Goal: Find specific fact: Find specific fact

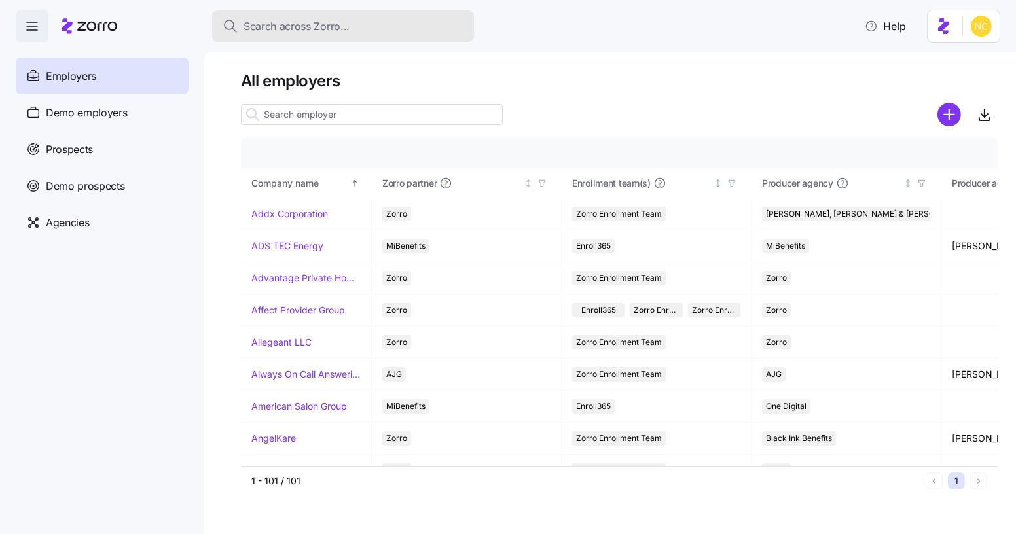
click at [364, 12] on button "Search across Zorro..." at bounding box center [343, 25] width 262 height 31
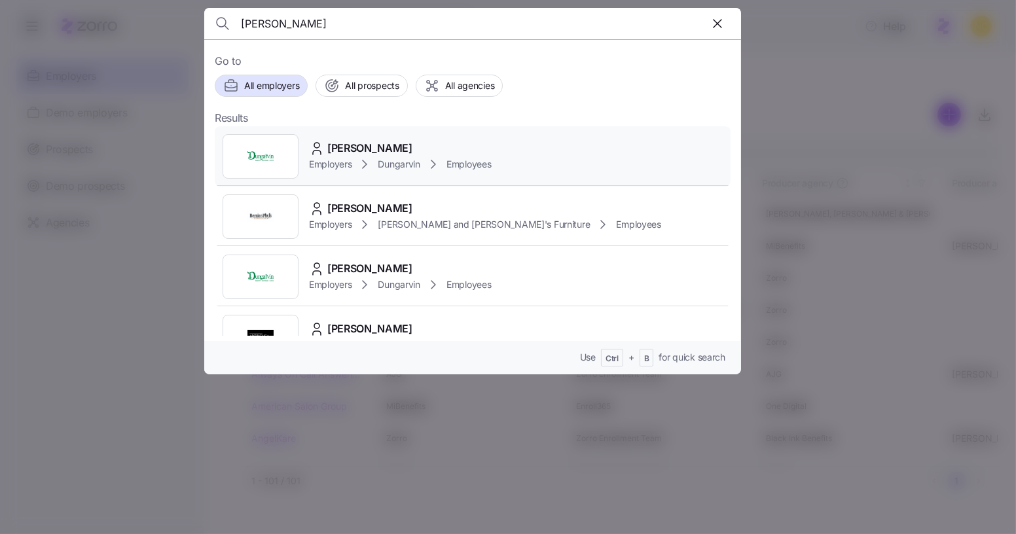
type input "carrie ponce"
click at [407, 141] on div "Carrie Ponce" at bounding box center [400, 148] width 182 height 16
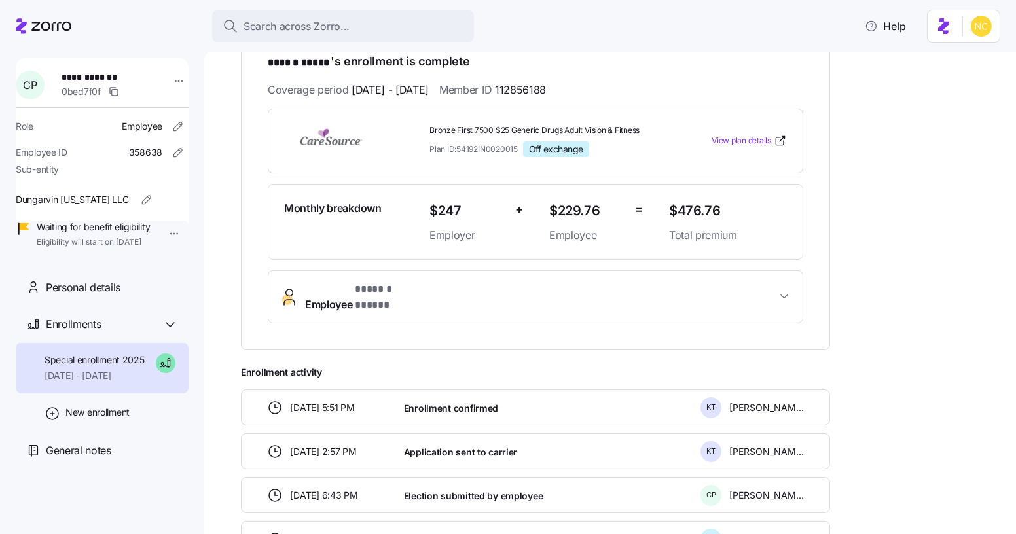
scroll to position [243, 0]
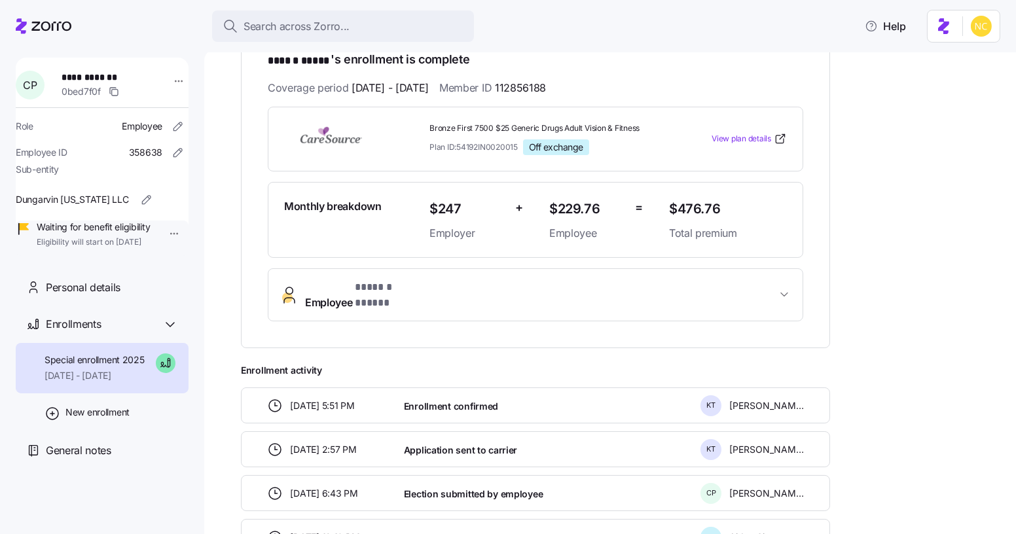
click at [444, 294] on button "Employee * ****** ***** *" at bounding box center [535, 295] width 534 height 52
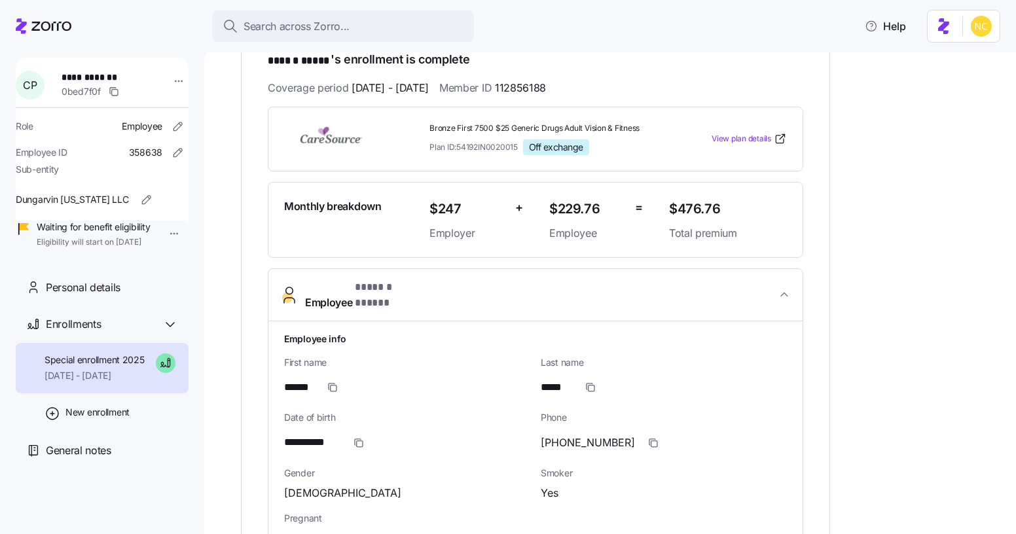
click at [446, 294] on button "Employee * ****** ***** *" at bounding box center [535, 295] width 534 height 53
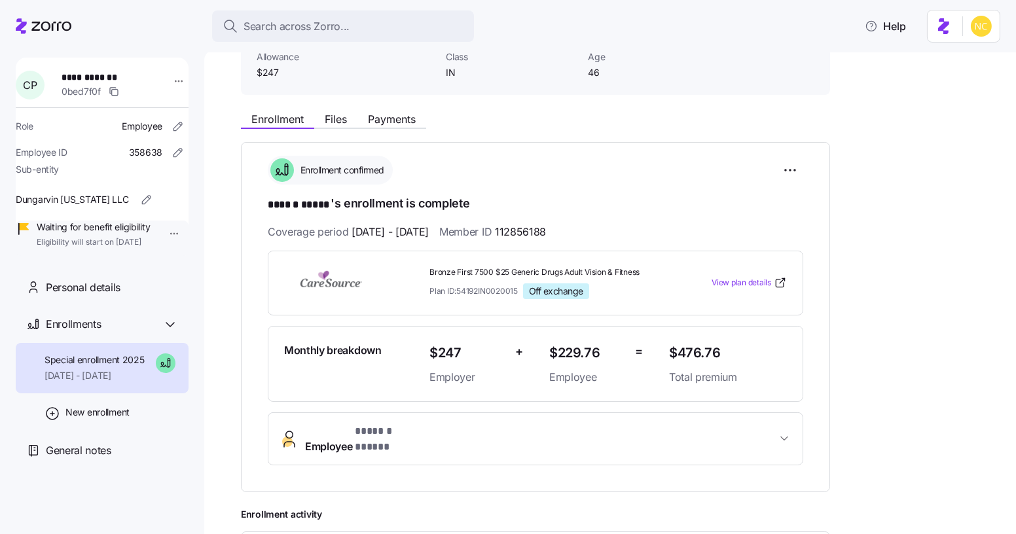
scroll to position [99, 0]
drag, startPoint x: 527, startPoint y: 230, endPoint x: 604, endPoint y: 222, distance: 77.6
click at [604, 224] on div "Coverage period 11/01/2025 - 12/31/2025 Member ID 112856188" at bounding box center [535, 232] width 535 height 16
copy span "112856188"
click at [318, 119] on button "Files" at bounding box center [335, 120] width 43 height 16
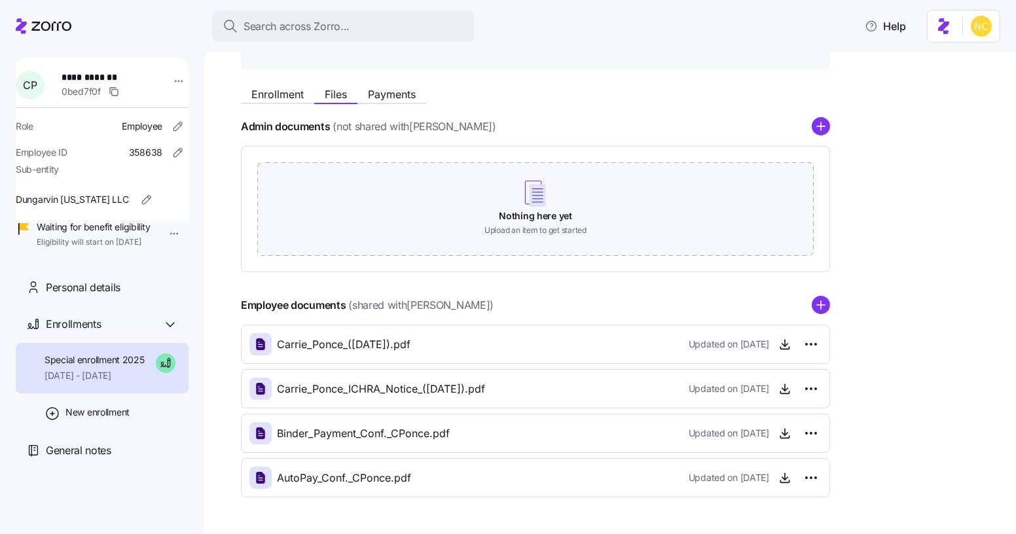
scroll to position [164, 0]
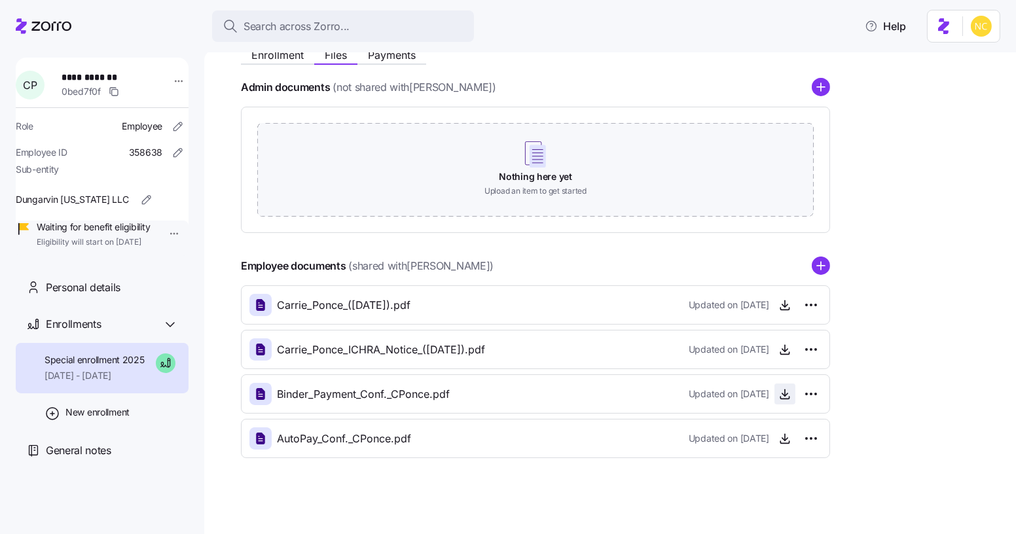
click at [787, 393] on icon "button" at bounding box center [784, 393] width 13 height 13
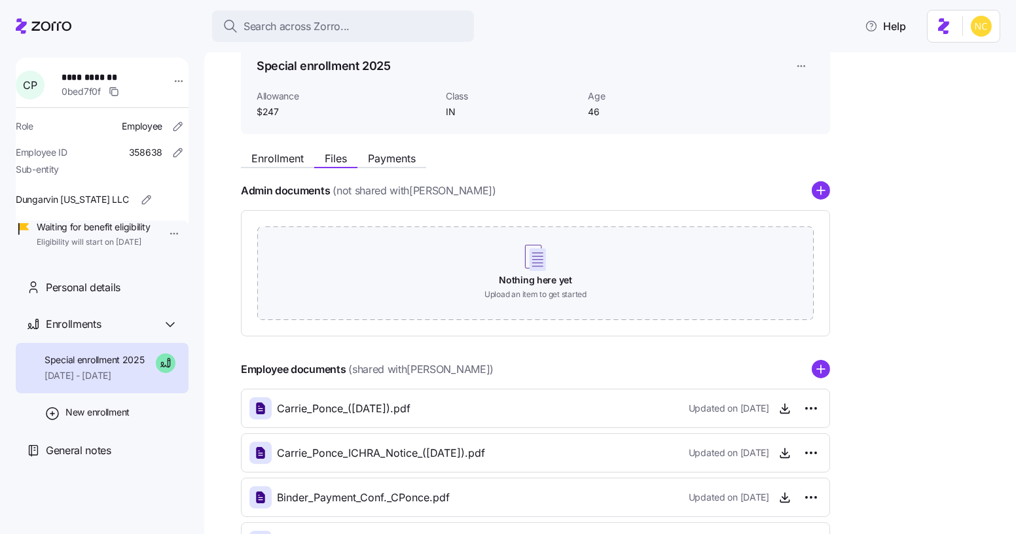
scroll to position [58, 0]
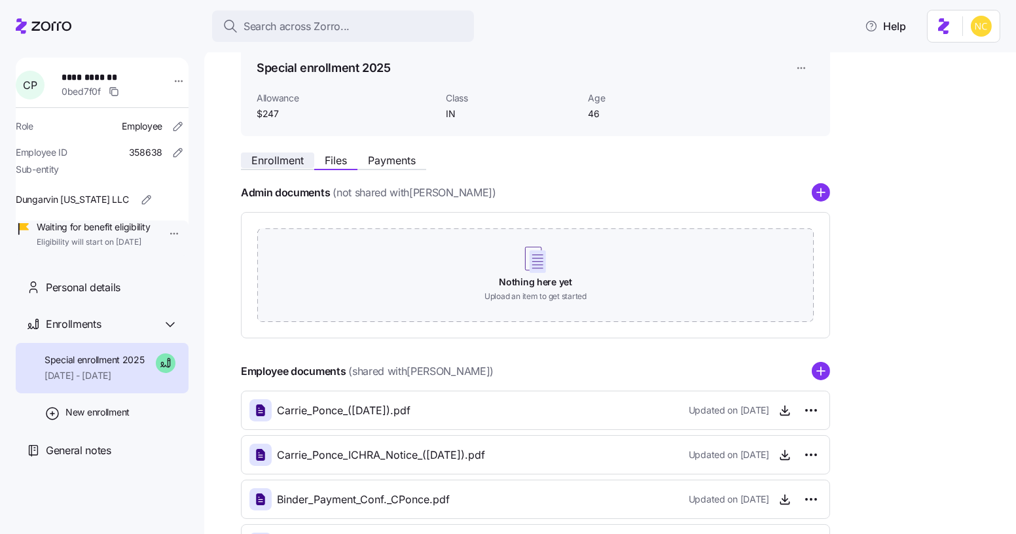
click at [266, 156] on span "Enrollment" at bounding box center [277, 160] width 52 height 10
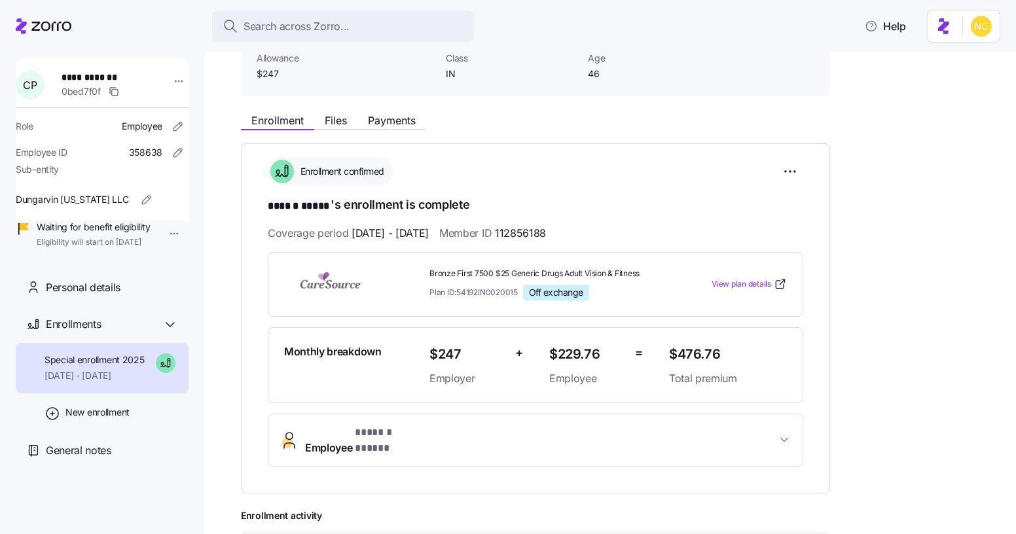
scroll to position [190, 0]
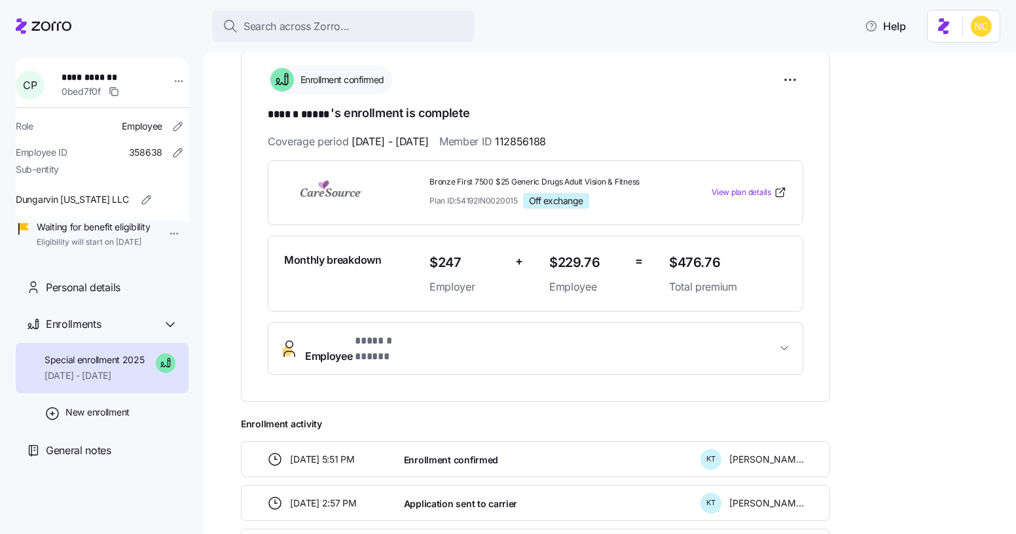
click at [431, 340] on span "Employee * ****** ***** *" at bounding box center [540, 348] width 471 height 31
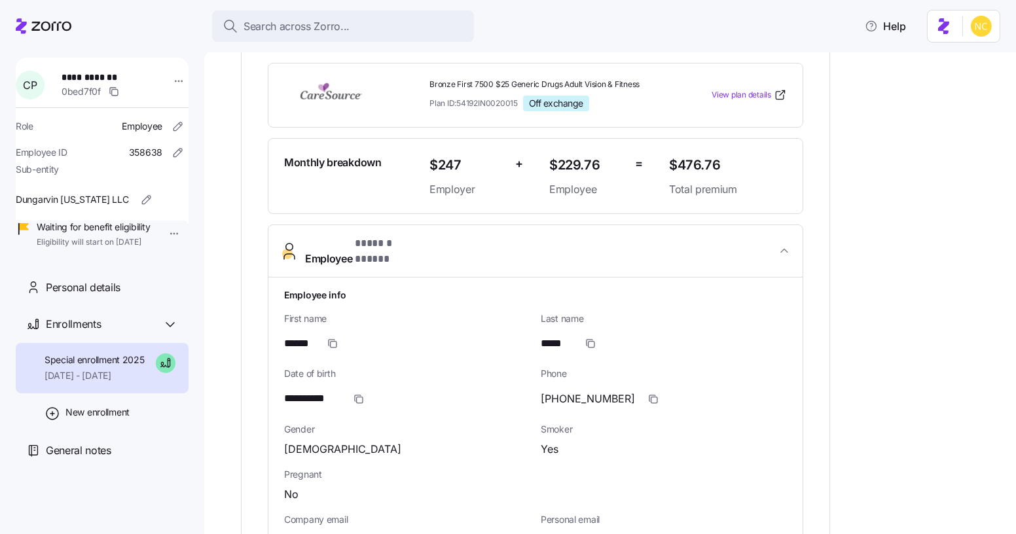
scroll to position [289, 0]
click at [357, 395] on icon "button" at bounding box center [360, 398] width 6 height 6
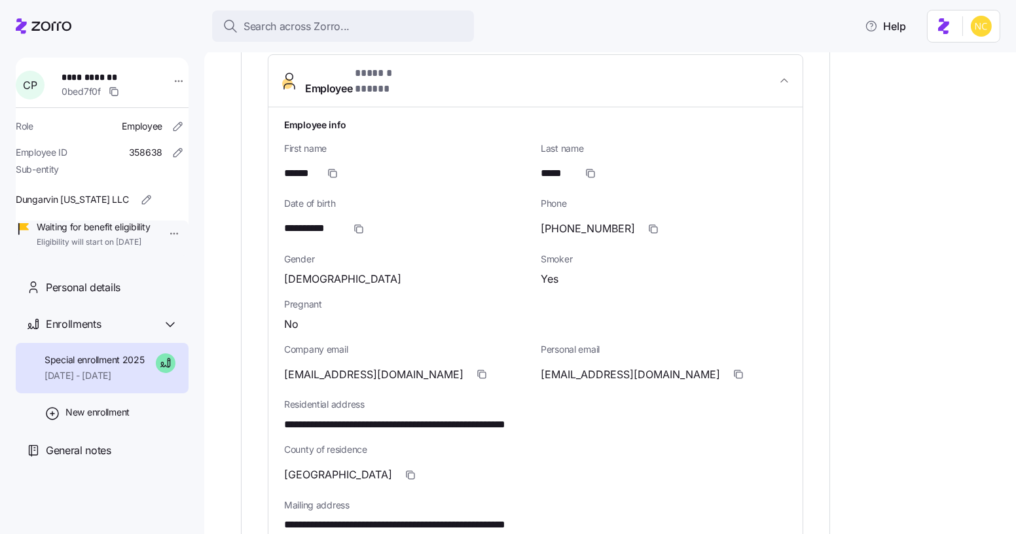
scroll to position [461, 0]
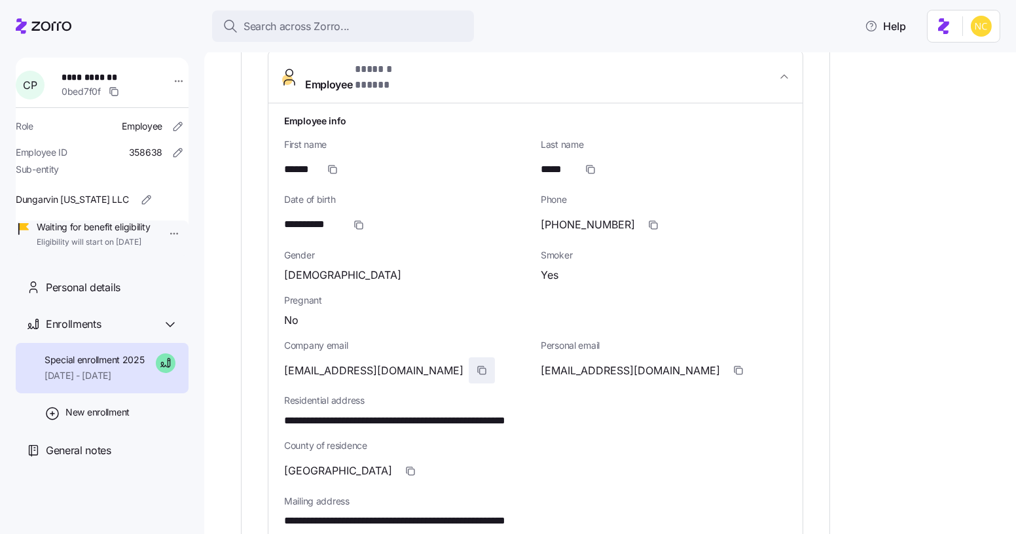
click at [469, 358] on span "button" at bounding box center [481, 370] width 25 height 25
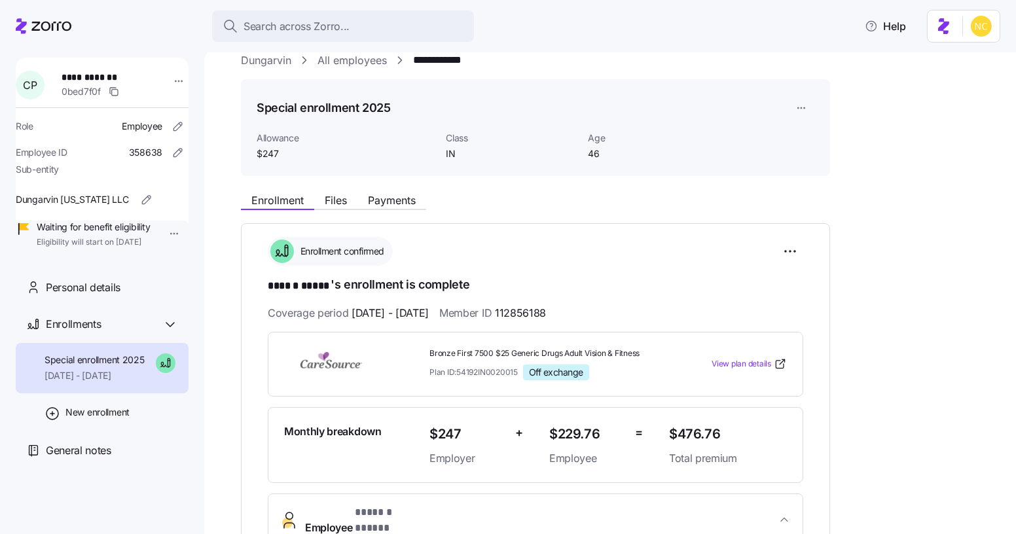
scroll to position [20, 0]
click at [325, 197] on span "Files" at bounding box center [336, 199] width 22 height 10
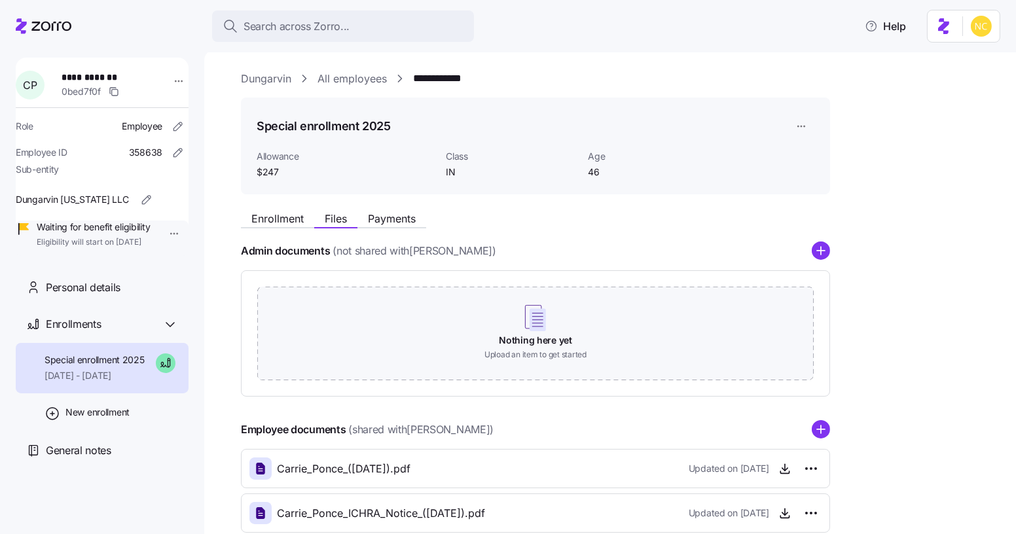
scroll to position [164, 0]
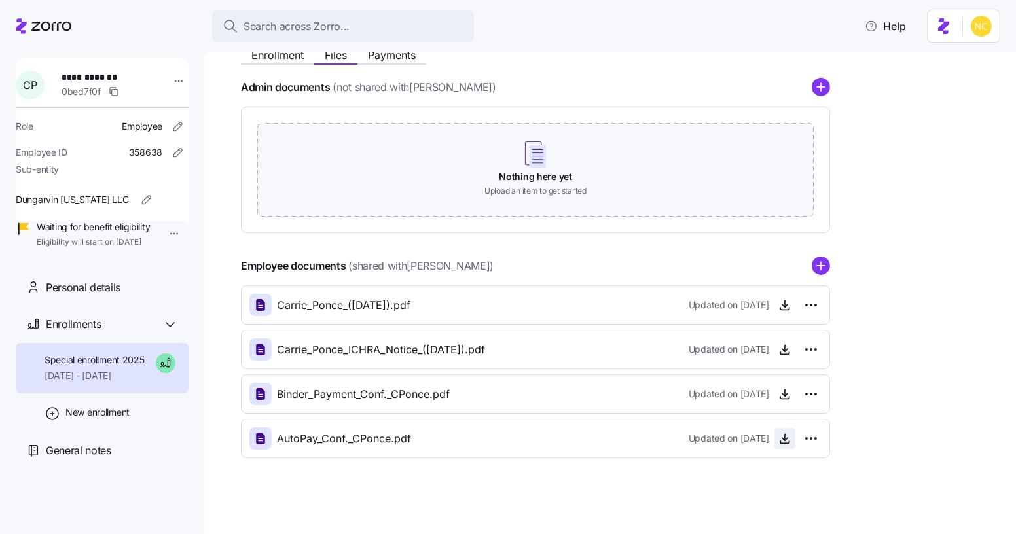
click at [776, 432] on span "button" at bounding box center [785, 439] width 20 height 20
click at [782, 433] on icon "button" at bounding box center [784, 438] width 13 height 13
click at [788, 309] on icon "button" at bounding box center [784, 304] width 13 height 13
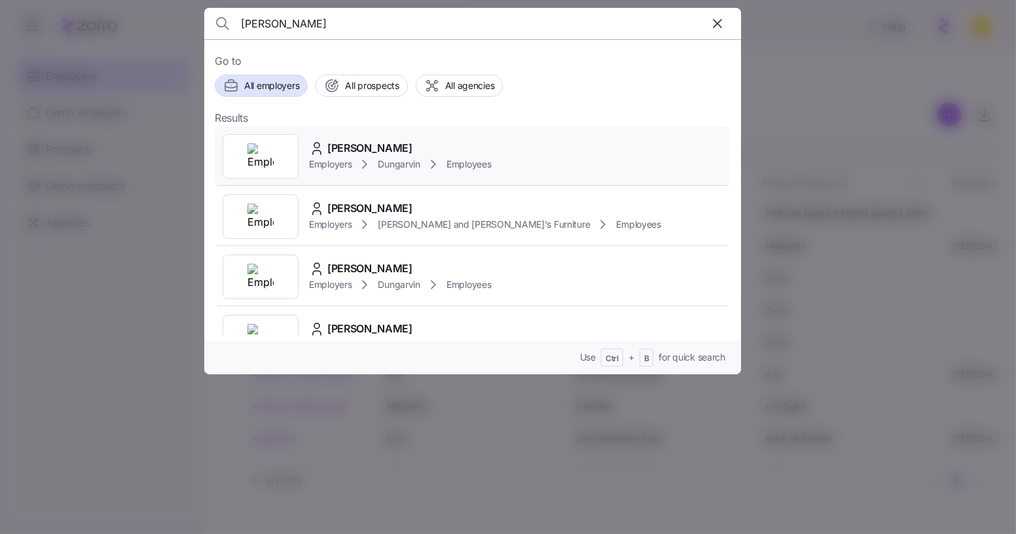
type input "carrie ponce"
click at [399, 143] on div "Carrie Ponce" at bounding box center [400, 148] width 182 height 16
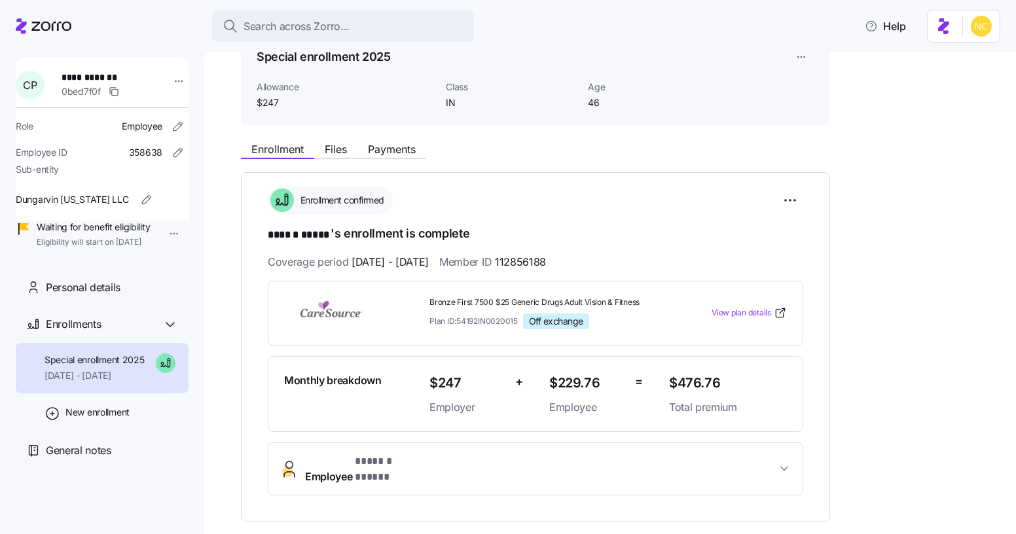
scroll to position [79, 0]
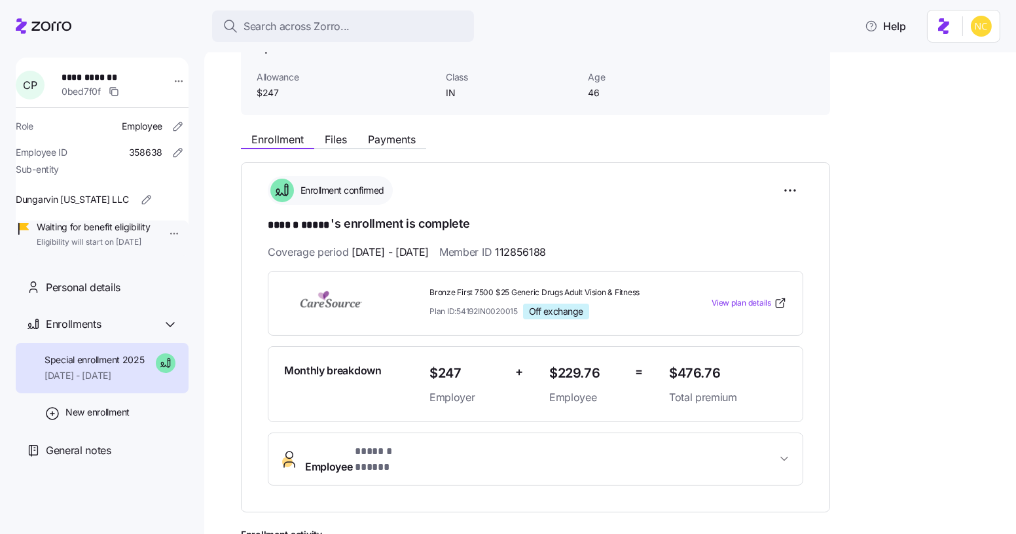
click at [416, 458] on button "Employee * ****** ***** *" at bounding box center [535, 459] width 534 height 52
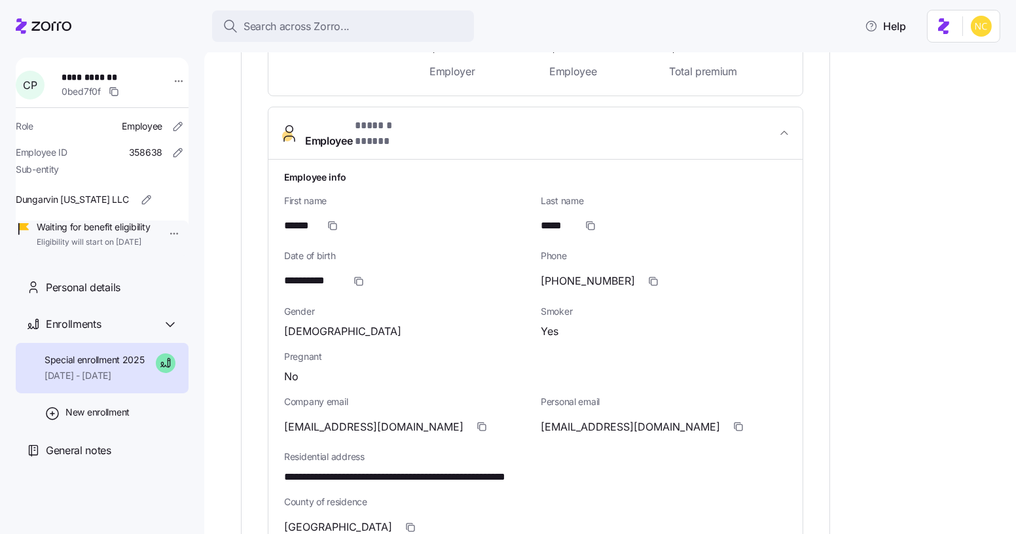
scroll to position [0, 0]
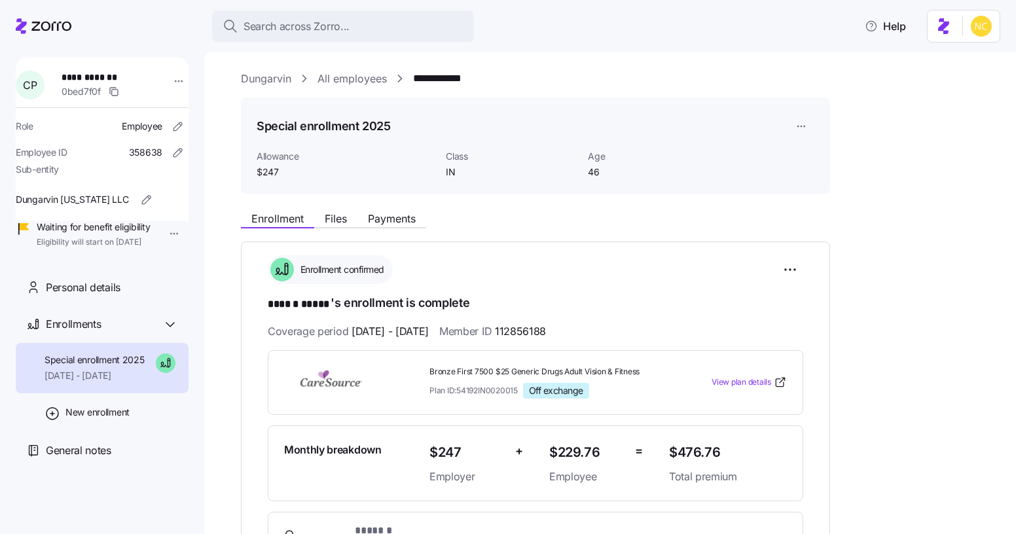
click at [387, 43] on div "Search across Zorro... Help" at bounding box center [508, 26] width 1016 height 52
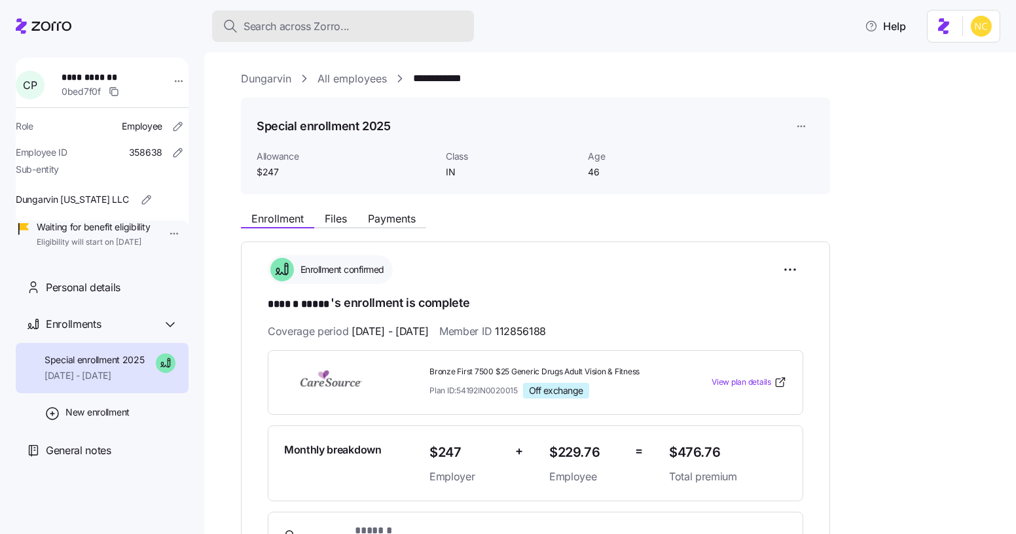
click at [388, 29] on div "Search across Zorro..." at bounding box center [342, 26] width 241 height 16
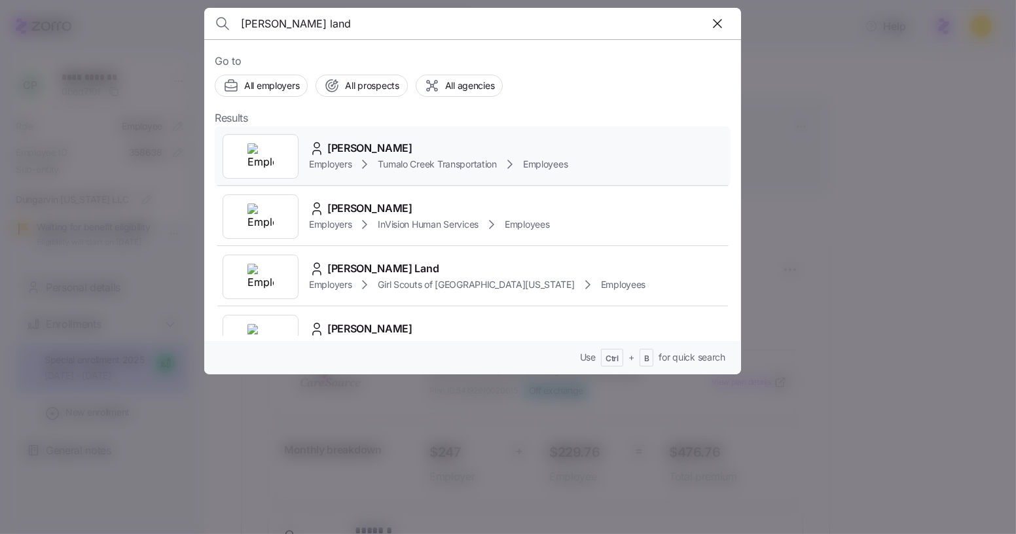
type input "bret land"
click at [400, 144] on div "[PERSON_NAME]" at bounding box center [438, 148] width 258 height 16
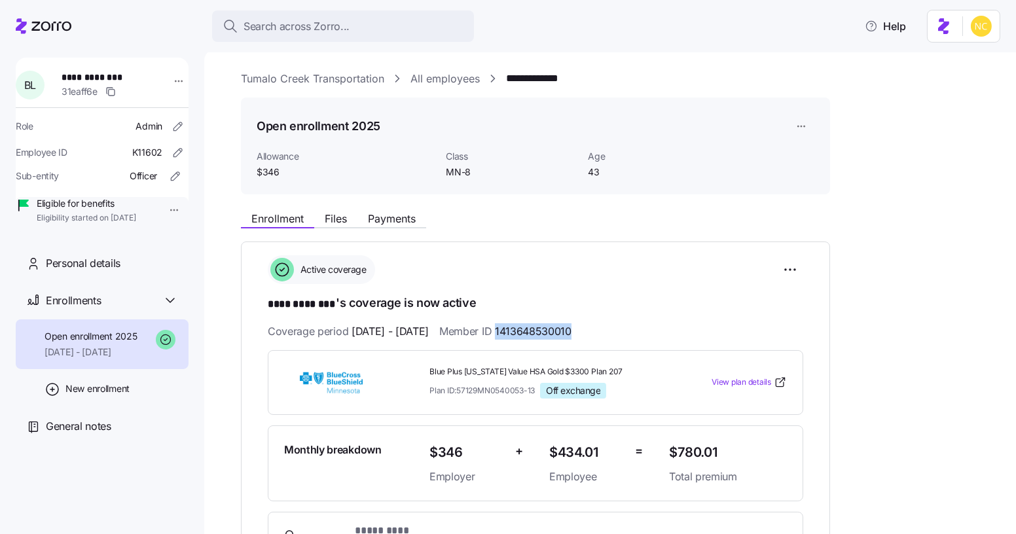
drag, startPoint x: 616, startPoint y: 331, endPoint x: 530, endPoint y: 336, distance: 86.5
click at [530, 336] on div "Coverage period 10/01/2025 - 12/31/2025 Member ID 1413648530010" at bounding box center [535, 331] width 535 height 16
copy span "1413648530010"
click at [325, 217] on span "Files" at bounding box center [336, 218] width 22 height 10
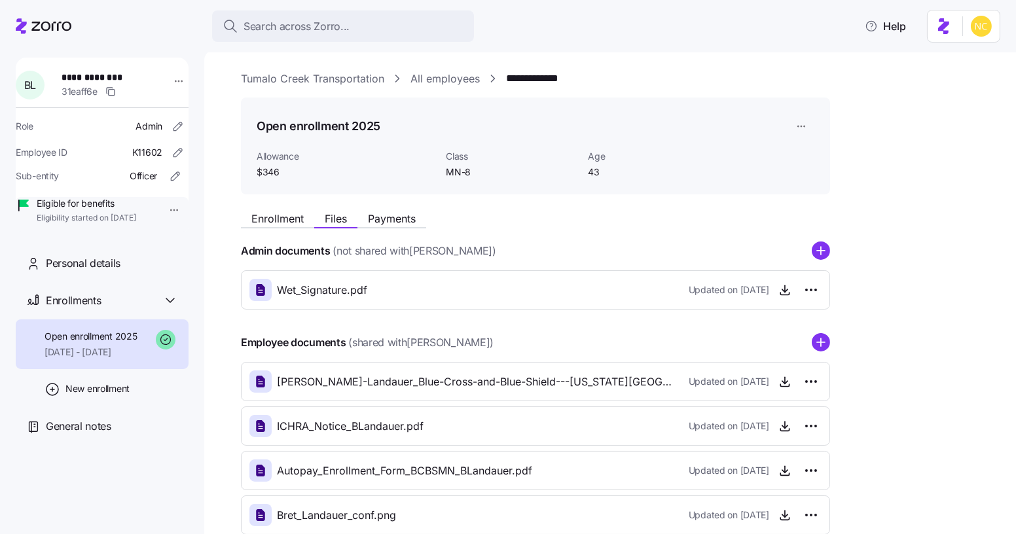
scroll to position [76, 0]
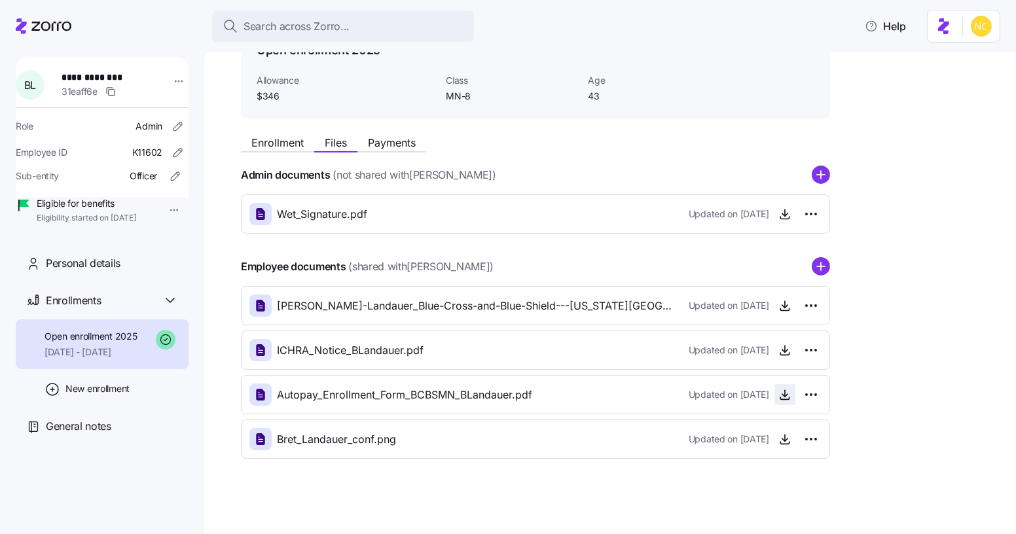
click at [782, 395] on icon "button" at bounding box center [784, 394] width 13 height 13
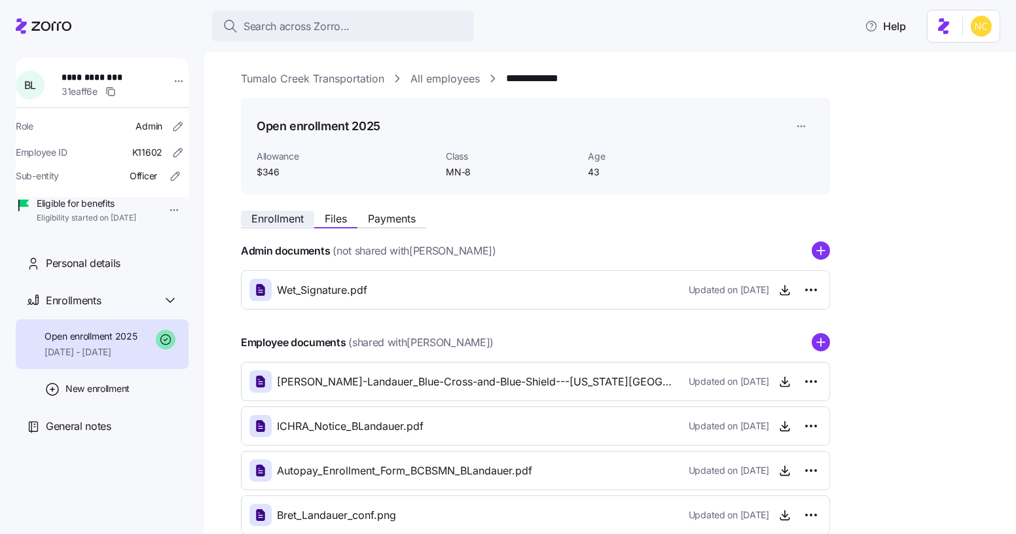
click at [287, 221] on span "Enrollment" at bounding box center [277, 218] width 52 height 10
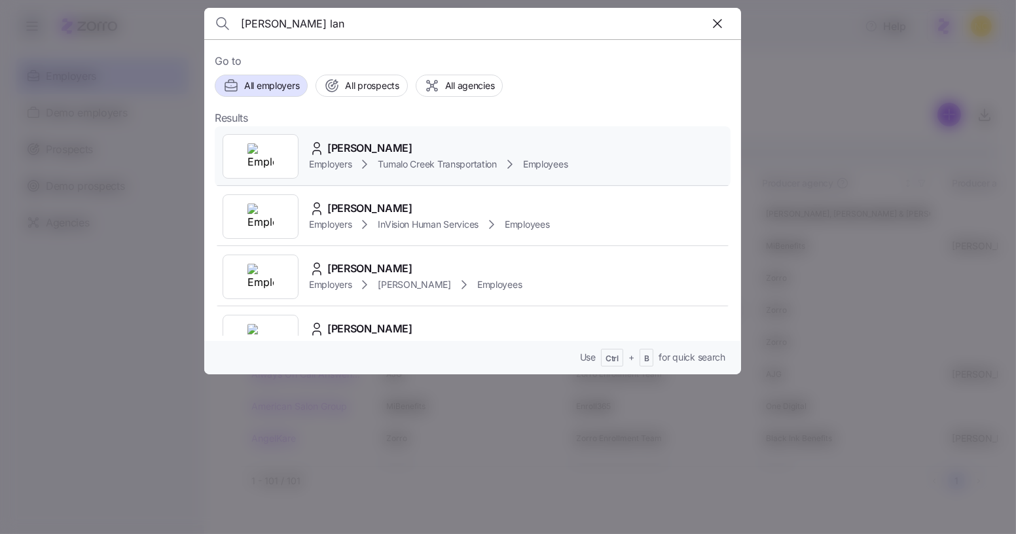
type input "[PERSON_NAME] lan"
click at [383, 126] on div "[PERSON_NAME] Employers Tumalo Creek Transportation Employees" at bounding box center [473, 156] width 516 height 60
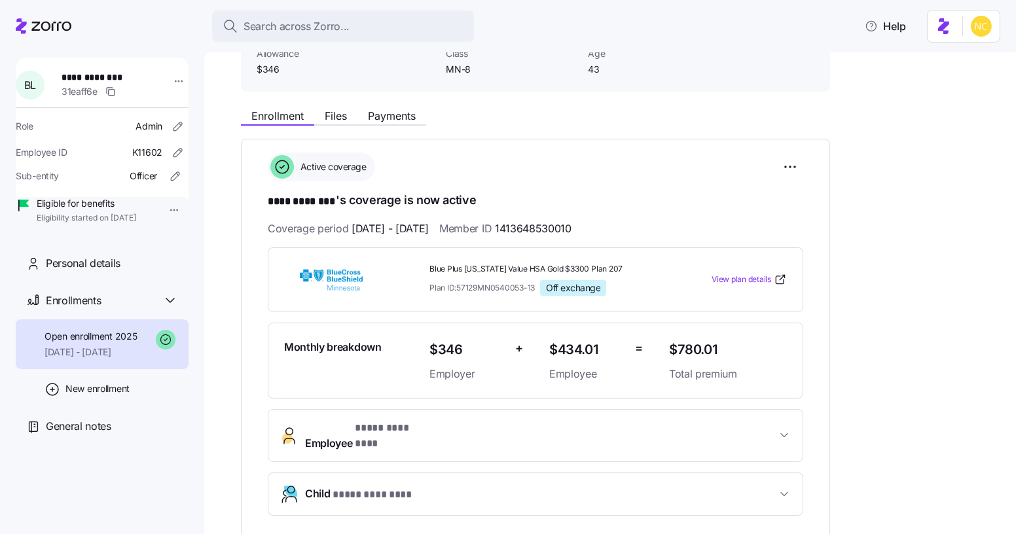
scroll to position [102, 0]
